Goal: Check status: Check status

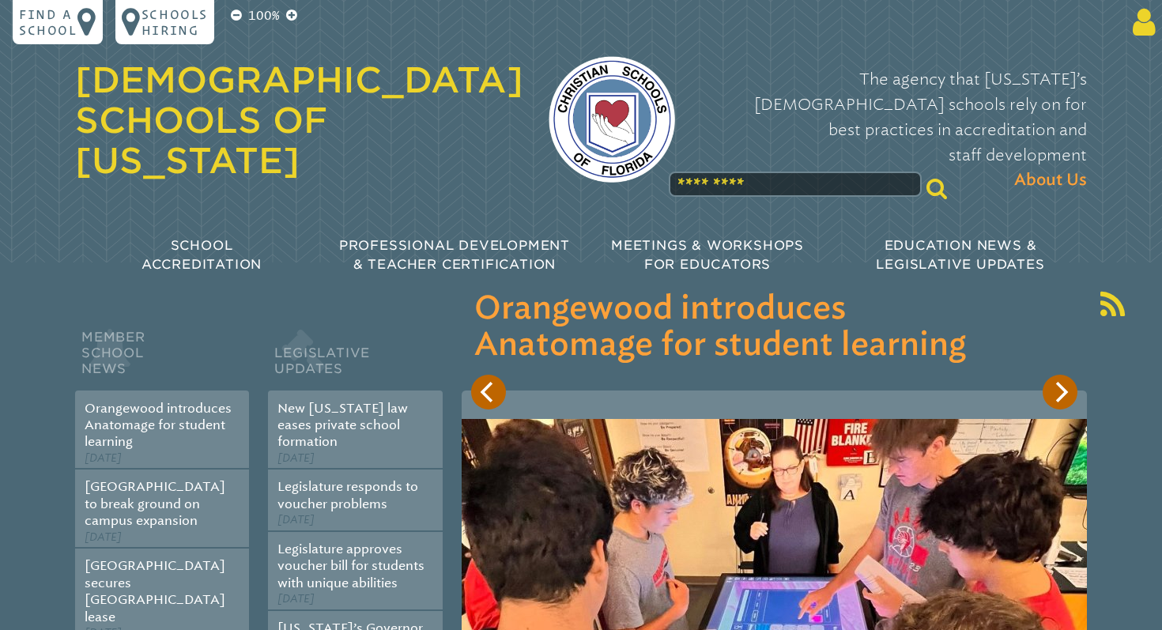
type input "**********"
click at [1150, 25] on icon at bounding box center [1140, 22] width 29 height 32
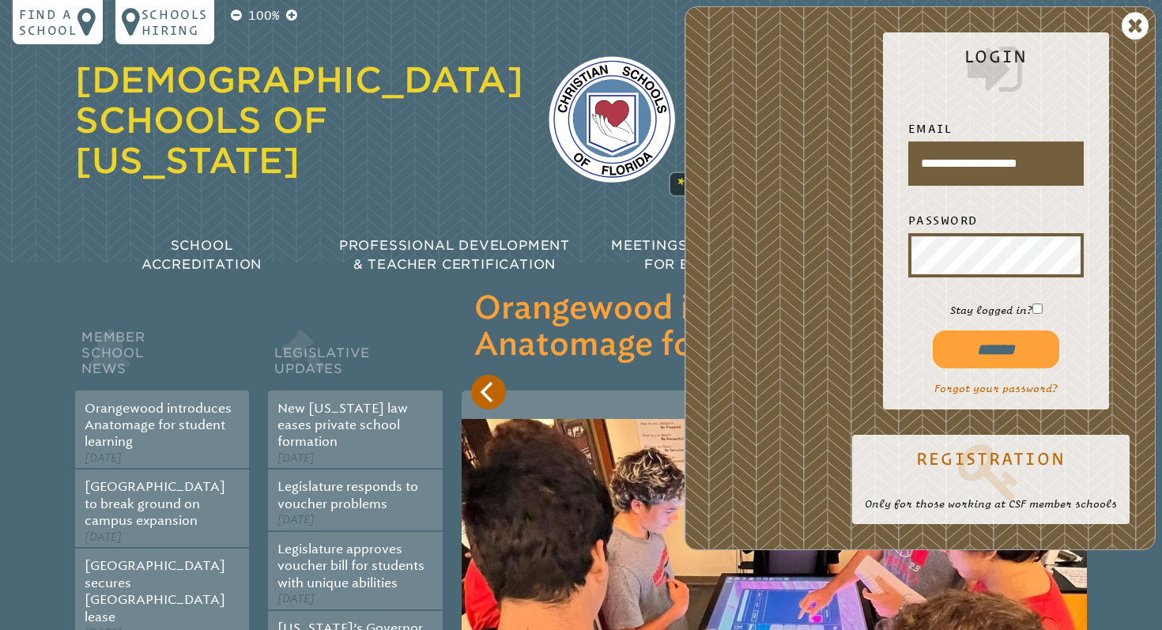
click at [994, 347] on input "******" at bounding box center [996, 349] width 126 height 38
type input "**********"
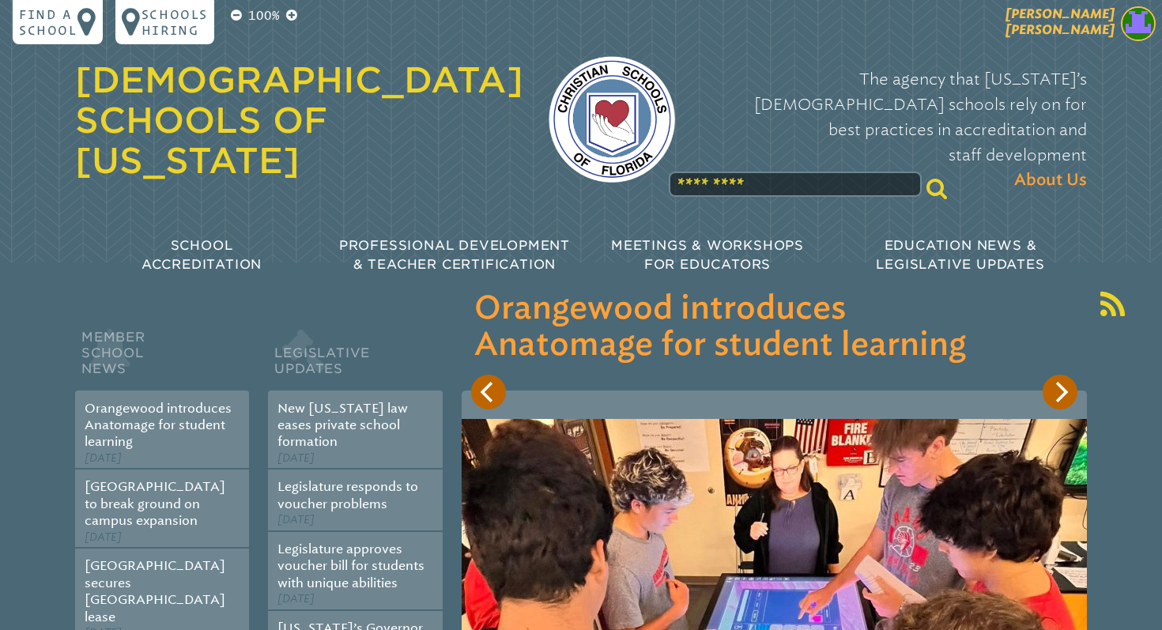
click at [1135, 17] on img at bounding box center [1138, 23] width 35 height 35
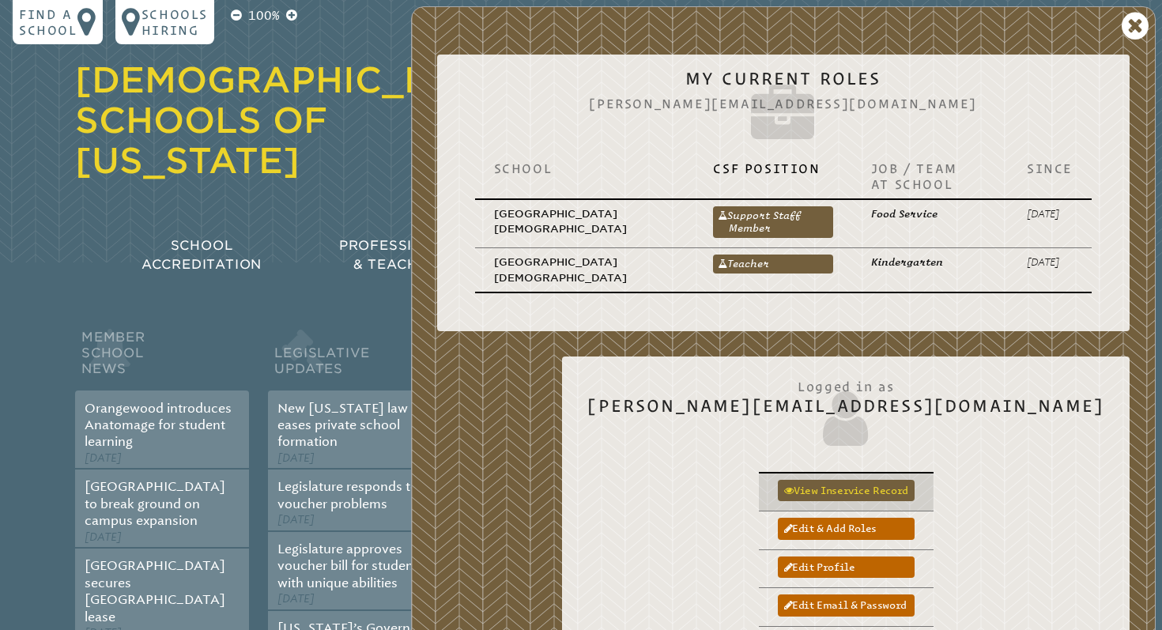
click at [915, 493] on link "View inservice record" at bounding box center [846, 490] width 137 height 21
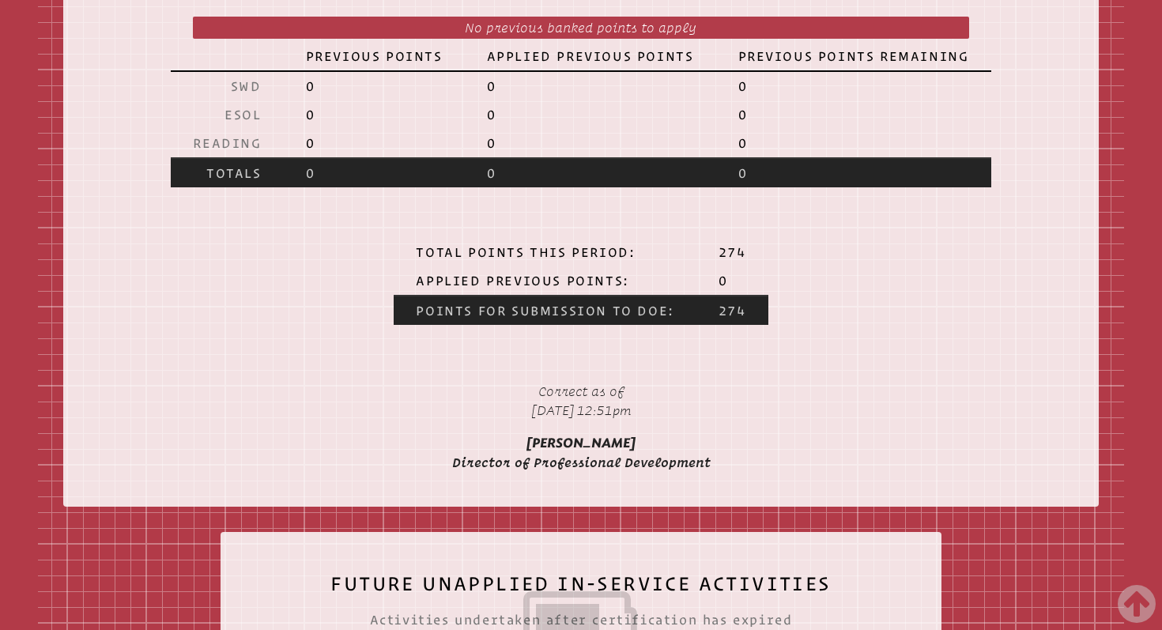
scroll to position [3217, 0]
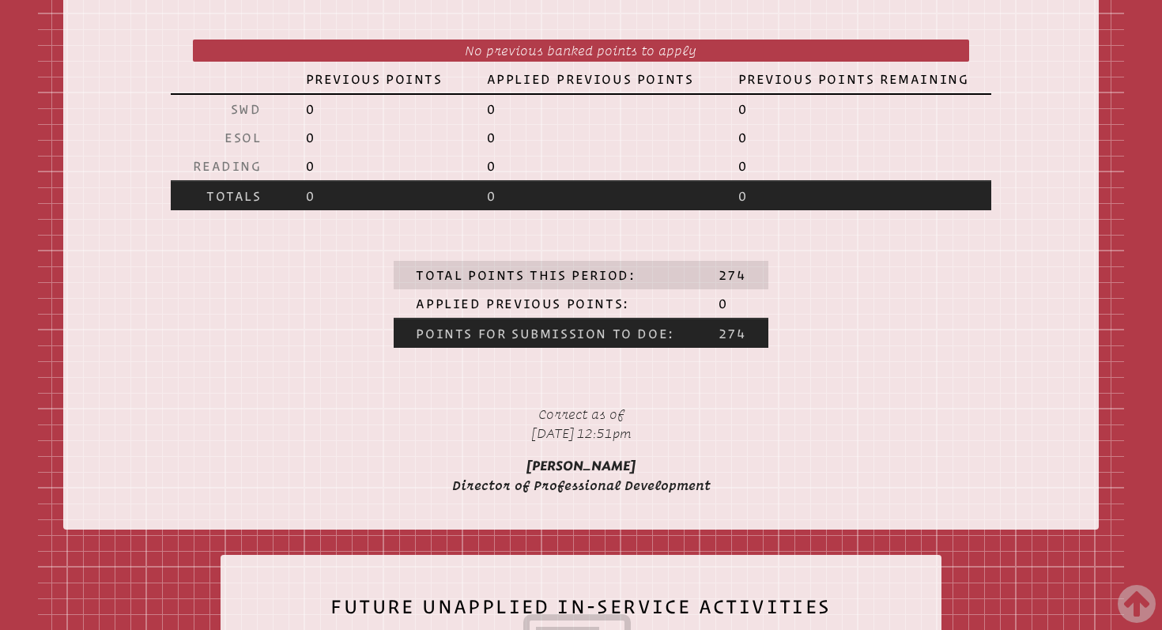
click at [521, 283] on p "Total Points this Period:" at bounding box center [545, 275] width 258 height 16
click at [603, 283] on p "Total Points this Period:" at bounding box center [545, 275] width 258 height 16
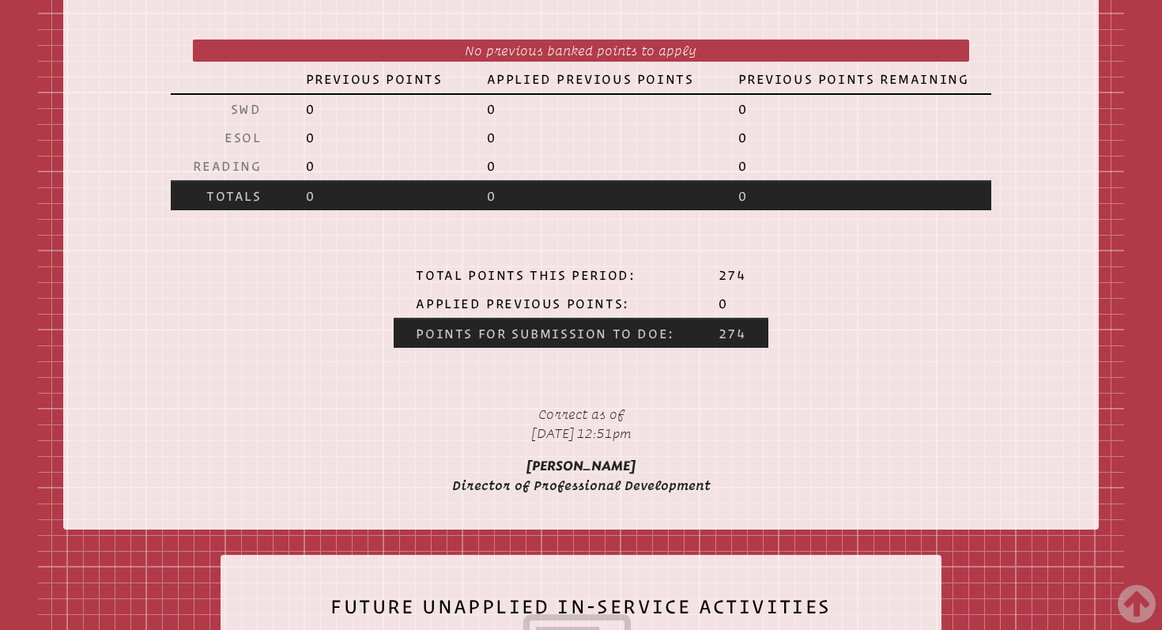
click at [609, 341] on p "Points for Submission to DoE:" at bounding box center [545, 334] width 258 height 16
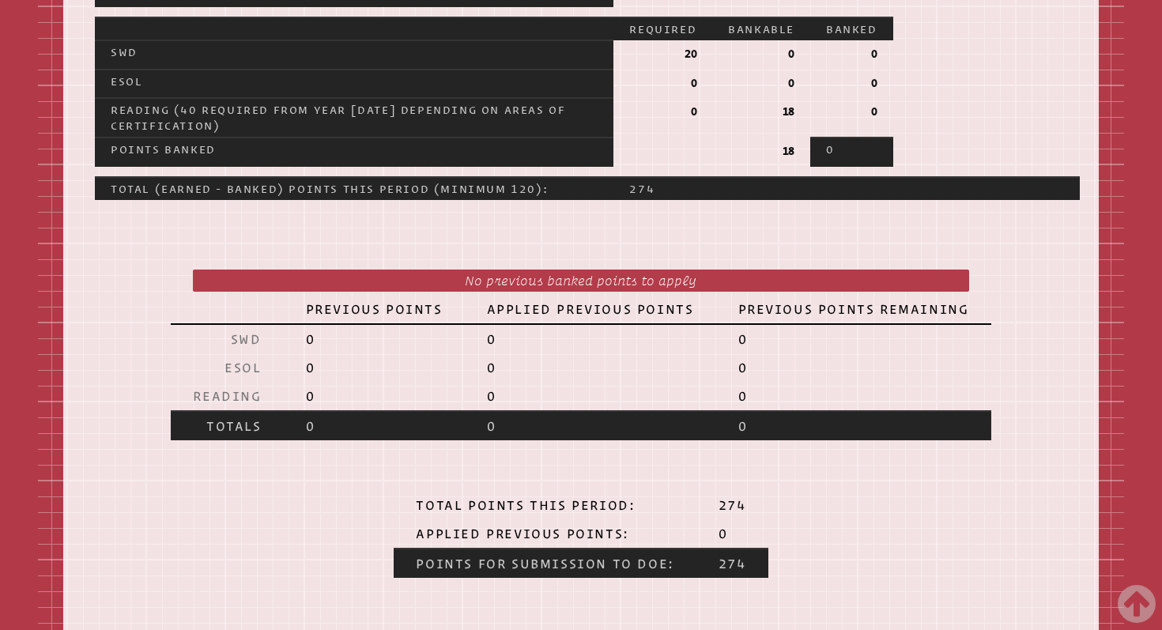
scroll to position [2988, 0]
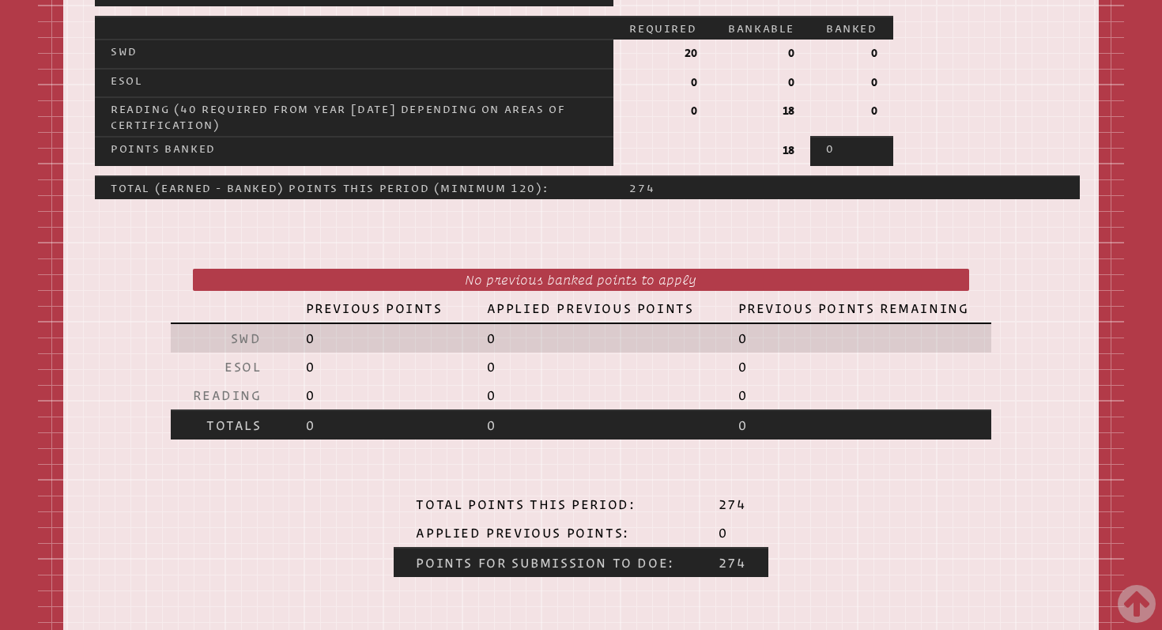
click at [578, 346] on p "0" at bounding box center [590, 338] width 207 height 16
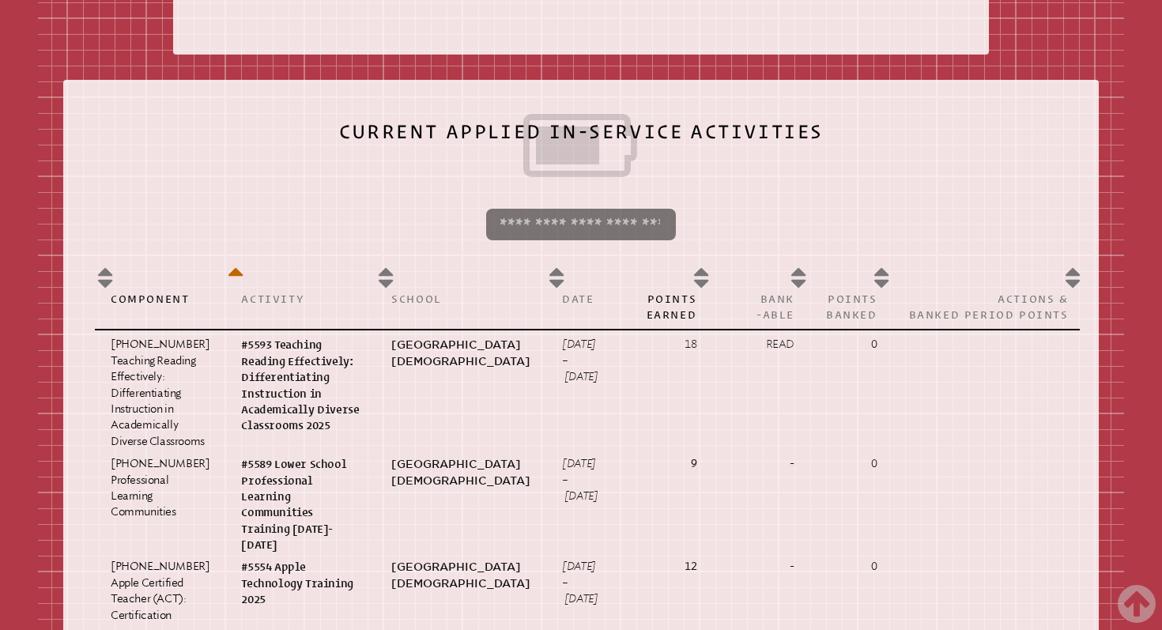
scroll to position [681, 0]
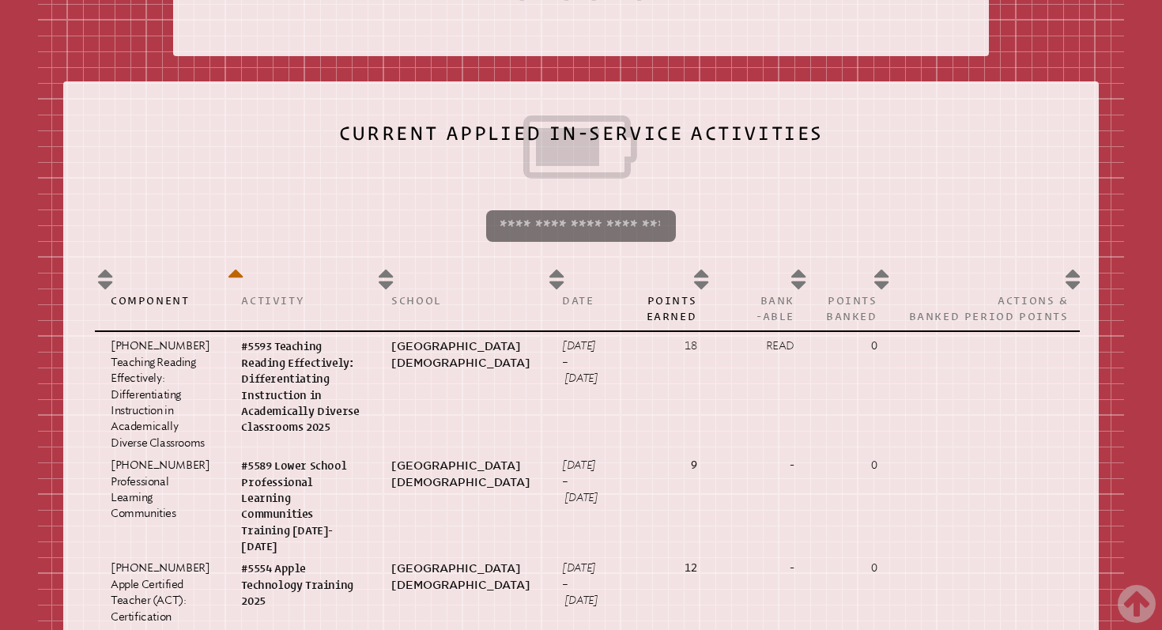
click at [592, 235] on input "search" at bounding box center [581, 226] width 190 height 32
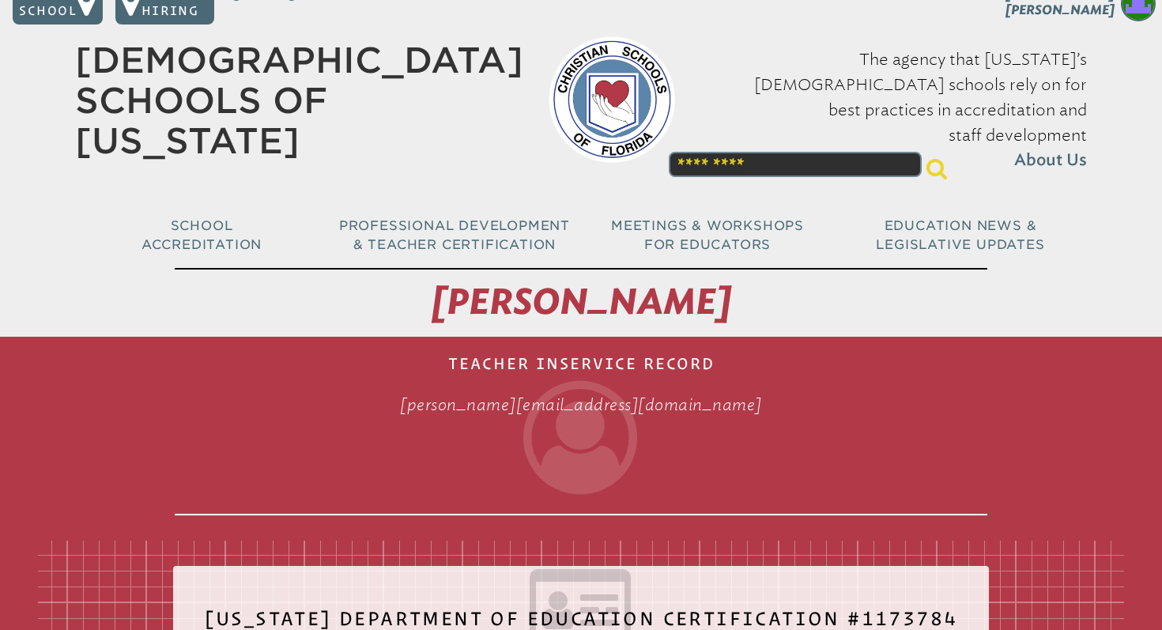
scroll to position [0, 0]
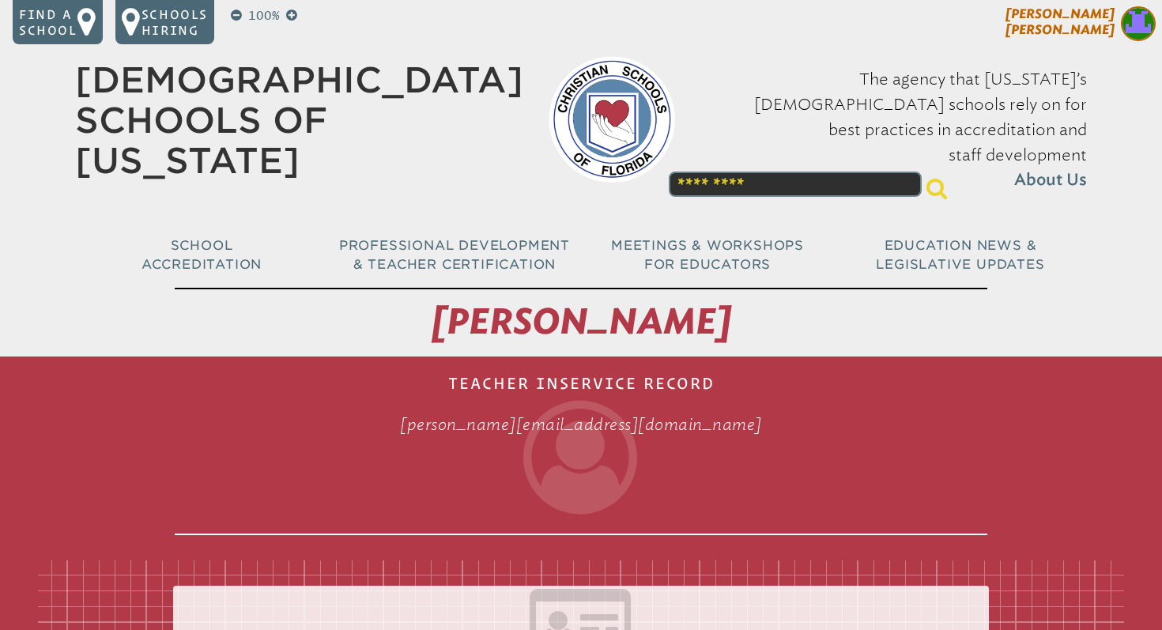
click at [1143, 21] on img at bounding box center [1138, 23] width 35 height 35
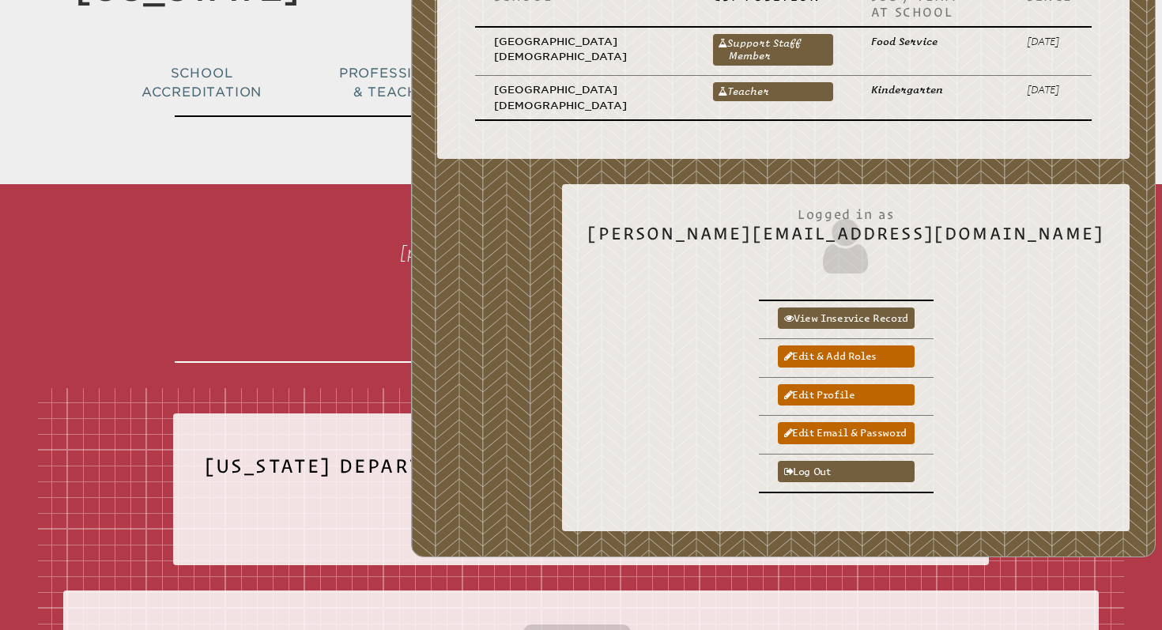
scroll to position [178, 0]
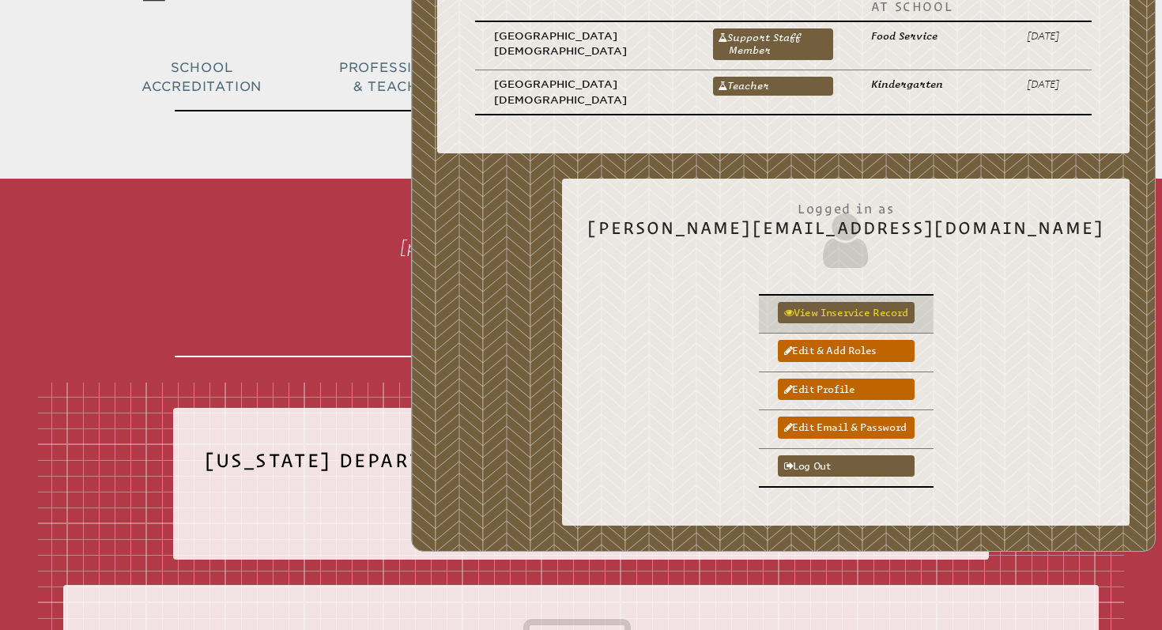
click at [915, 315] on link "View inservice record" at bounding box center [846, 312] width 137 height 21
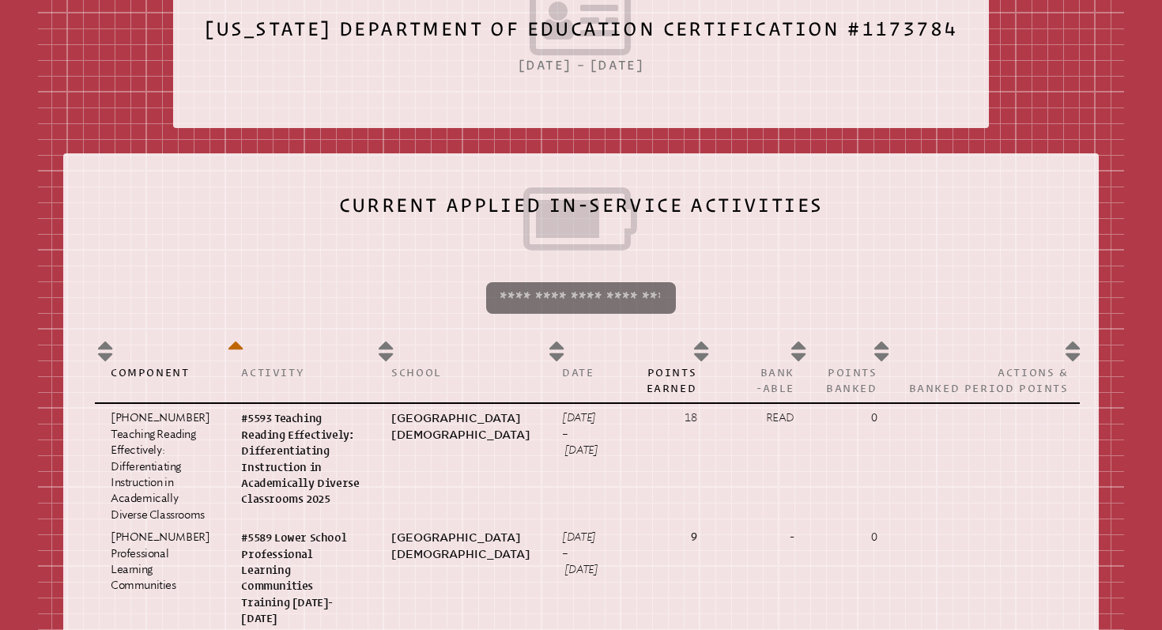
scroll to position [617, 0]
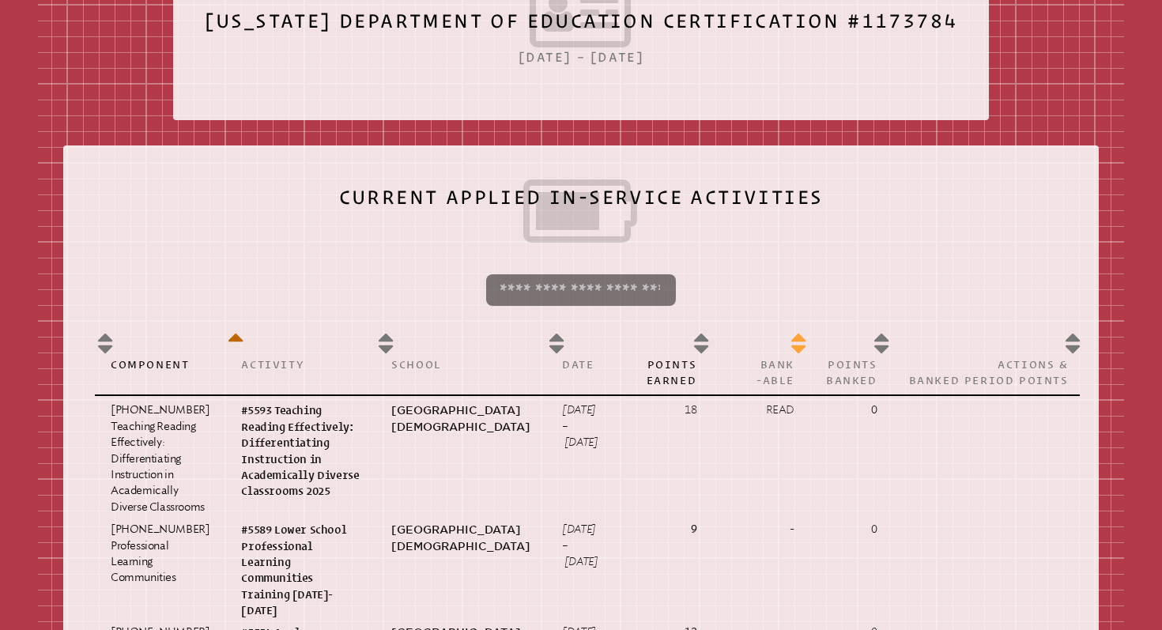
click at [783, 345] on th "Bank -able" at bounding box center [761, 360] width 98 height 70
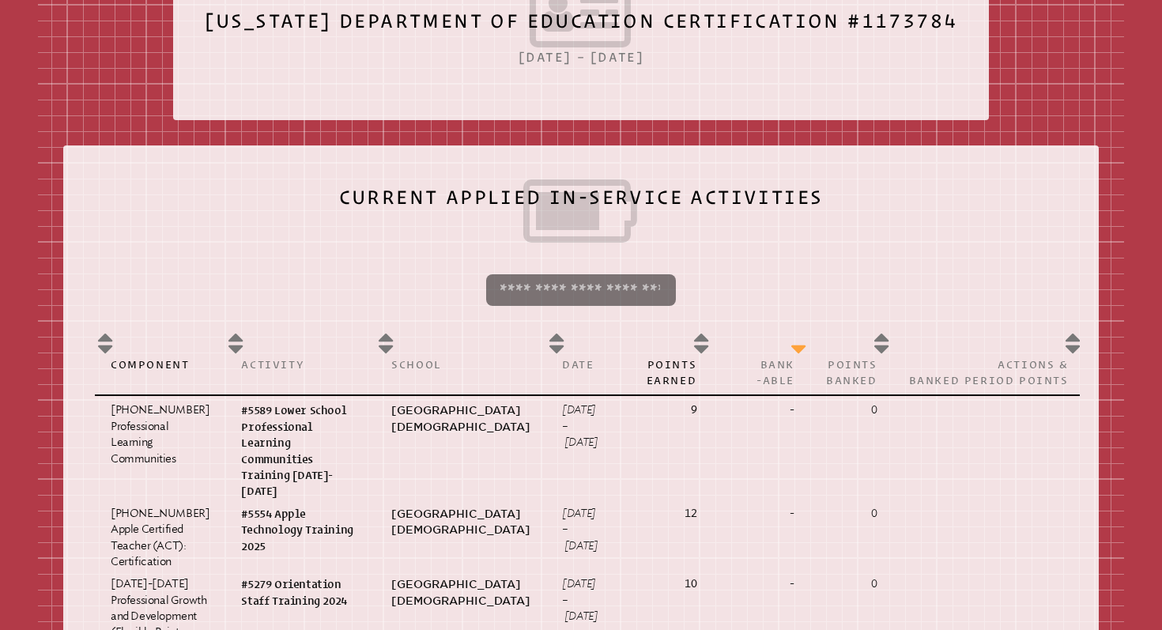
click at [783, 345] on th "Bank -able" at bounding box center [761, 360] width 98 height 70
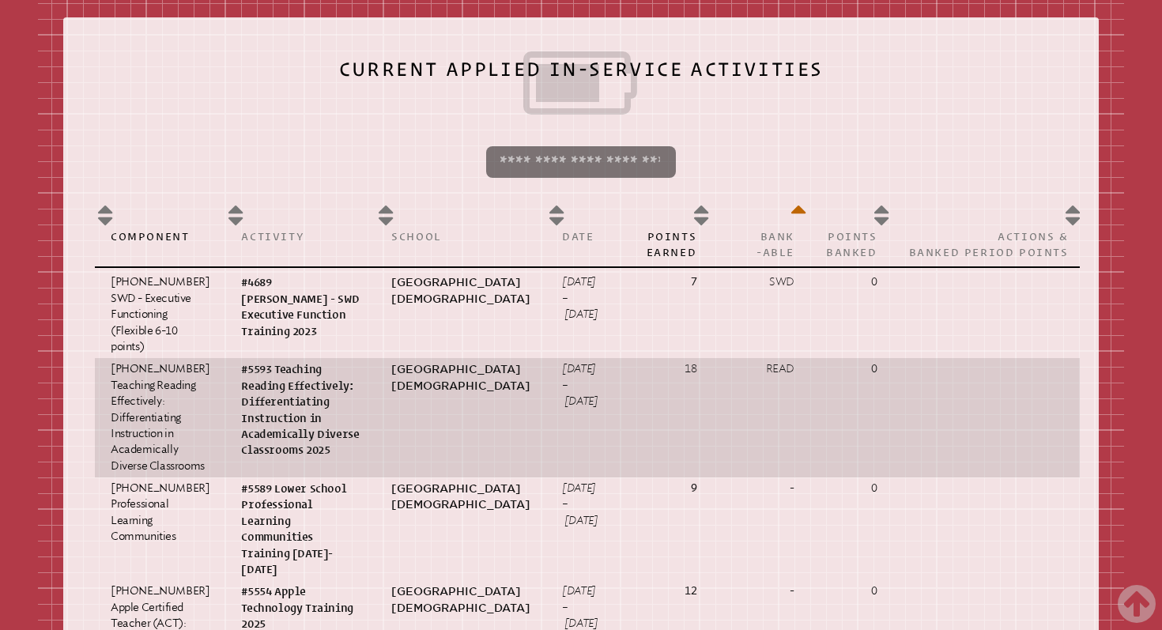
scroll to position [749, 0]
